Goal: Information Seeking & Learning: Learn about a topic

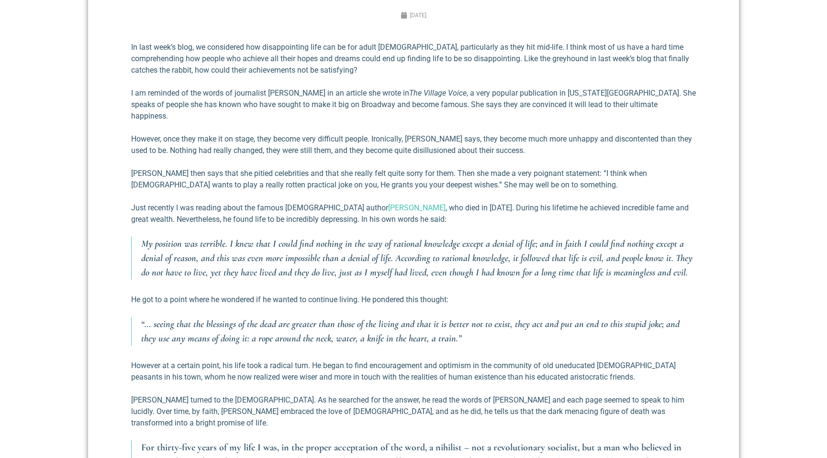
scroll to position [413, 0]
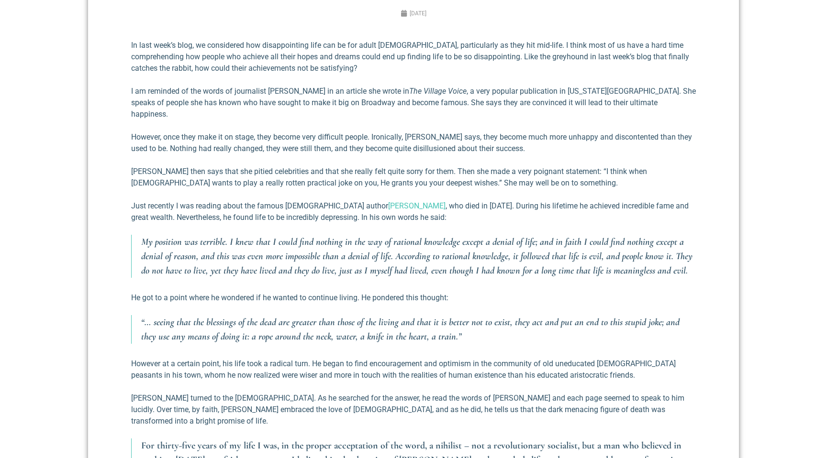
click at [280, 132] on p "However, once they make it on stage, they become very difficult people. Ironica…" at bounding box center [413, 143] width 565 height 23
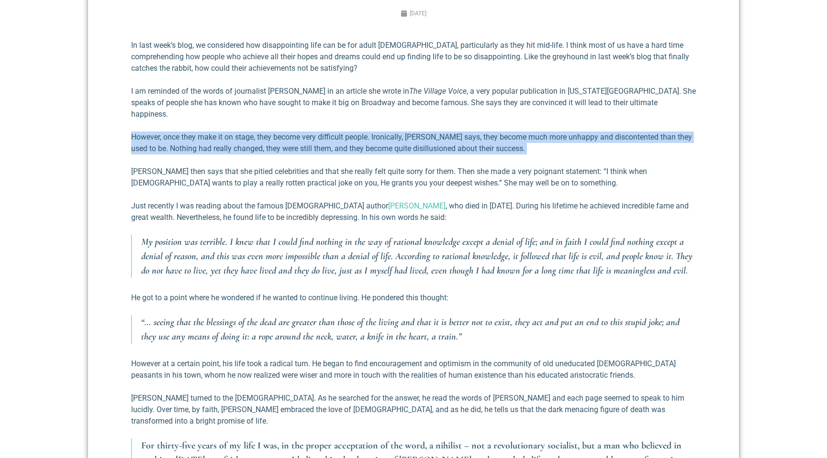
click at [280, 132] on p "However, once they make it on stage, they become very difficult people. Ironica…" at bounding box center [413, 143] width 565 height 23
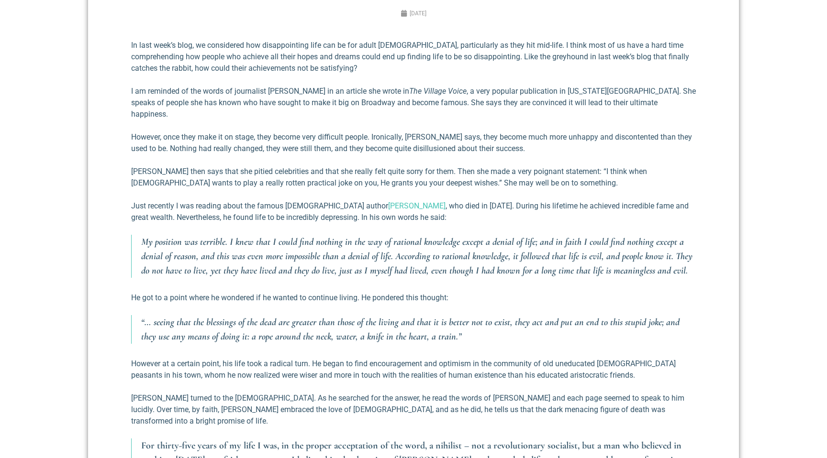
click at [235, 201] on p "Just recently I was reading about the famous [DEMOGRAPHIC_DATA] author [PERSON_…" at bounding box center [413, 212] width 565 height 23
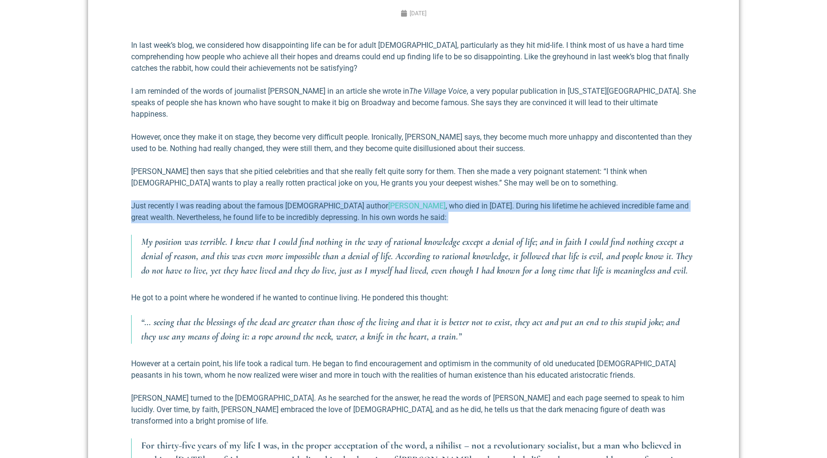
click at [235, 201] on p "Just recently I was reading about the famous [DEMOGRAPHIC_DATA] author [PERSON_…" at bounding box center [413, 212] width 565 height 23
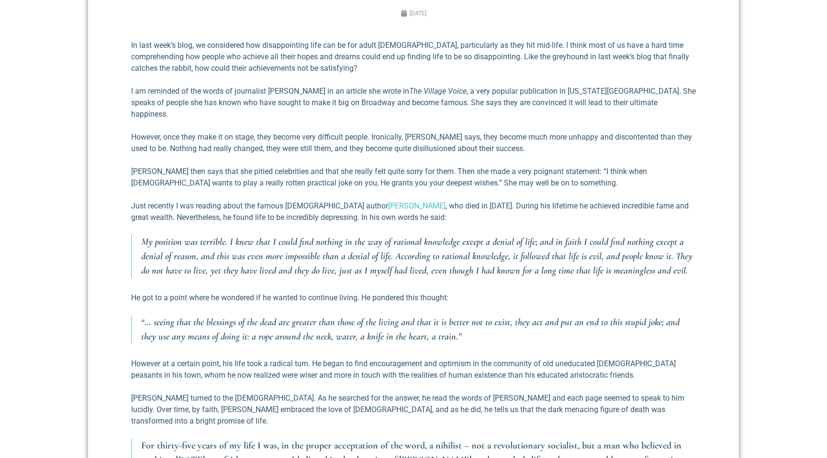
click at [236, 166] on p "[PERSON_NAME] then says that she pitied celebrities and that she really felt qu…" at bounding box center [413, 177] width 565 height 23
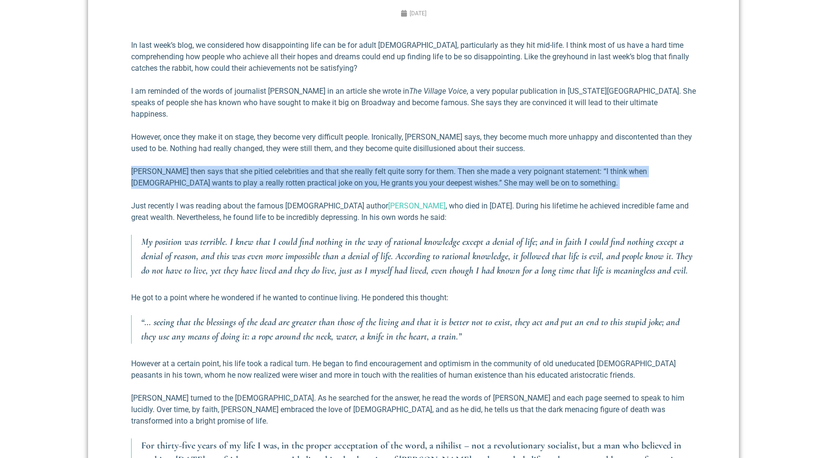
click at [236, 166] on p "[PERSON_NAME] then says that she pitied celebrities and that she really felt qu…" at bounding box center [413, 177] width 565 height 23
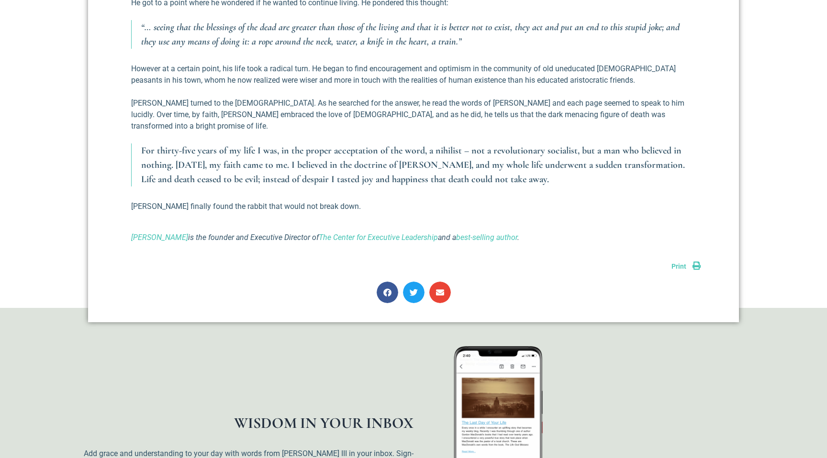
scroll to position [709, 0]
